Goal: Information Seeking & Learning: Learn about a topic

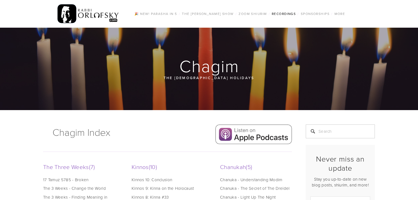
scroll to position [327, 0]
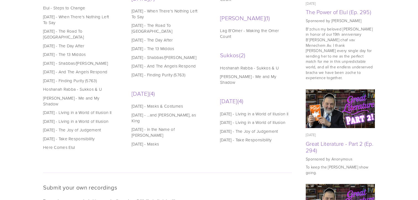
click at [232, 191] on h2 "Submit your own recordings" at bounding box center [167, 187] width 249 height 7
click at [228, 191] on h2 "Submit your own recordings" at bounding box center [167, 187] width 249 height 7
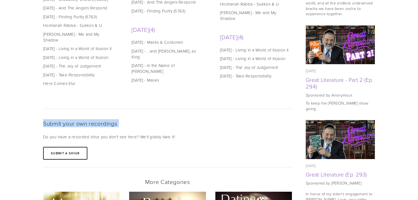
scroll to position [392, 0]
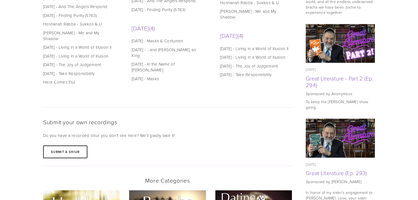
click at [169, 79] on li "[DATE] 4 [DATE] [DATE] - Masks & Costumes [DATE] [DATE] - ...and [PERSON_NAME],…" at bounding box center [168, 58] width 72 height 69
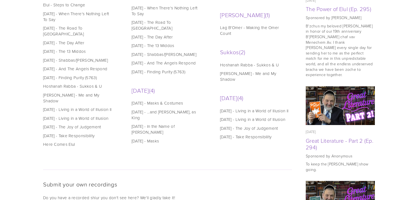
scroll to position [327, 0]
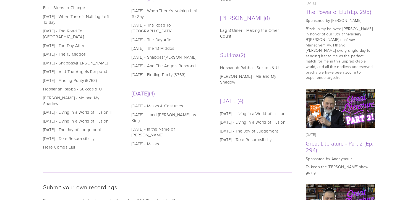
drag, startPoint x: 116, startPoint y: 66, endPoint x: 118, endPoint y: 88, distance: 23.1
drag, startPoint x: 118, startPoint y: 88, endPoint x: 116, endPoint y: 58, distance: 30.8
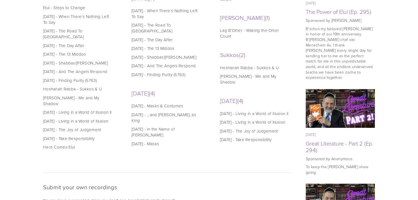
drag, startPoint x: 116, startPoint y: 58, endPoint x: 114, endPoint y: 104, distance: 46.2
click at [114, 109] on li "[DATE] [DATE] - Living in a World of Illusion II" at bounding box center [79, 112] width 72 height 6
drag, startPoint x: 114, startPoint y: 104, endPoint x: 120, endPoint y: 151, distance: 47.1
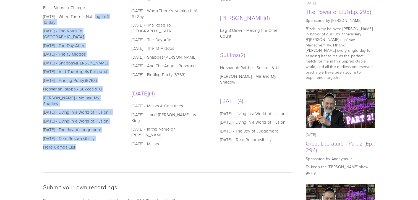
drag, startPoint x: 120, startPoint y: 151, endPoint x: 115, endPoint y: 6, distance: 144.7
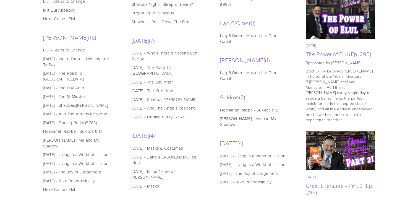
scroll to position [277, 0]
